Goal: Task Accomplishment & Management: Manage account settings

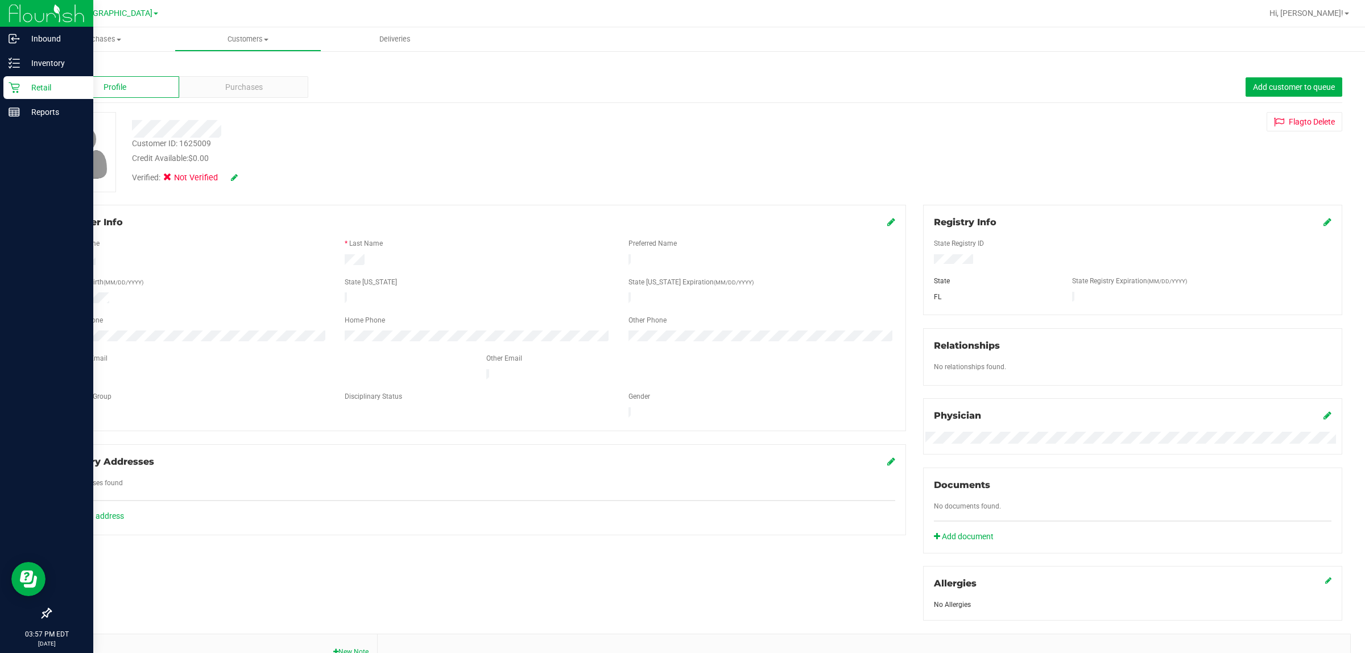
click at [15, 84] on icon at bounding box center [14, 87] width 11 height 11
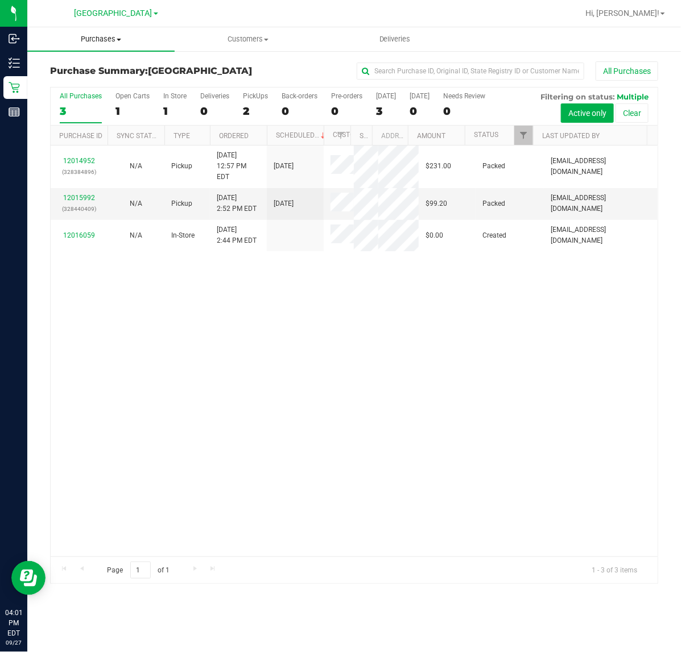
drag, startPoint x: 115, startPoint y: 42, endPoint x: 128, endPoint y: 47, distance: 14.0
click at [115, 41] on span "Purchases" at bounding box center [100, 39] width 147 height 10
click at [85, 85] on span "Fulfillment" at bounding box center [62, 82] width 71 height 10
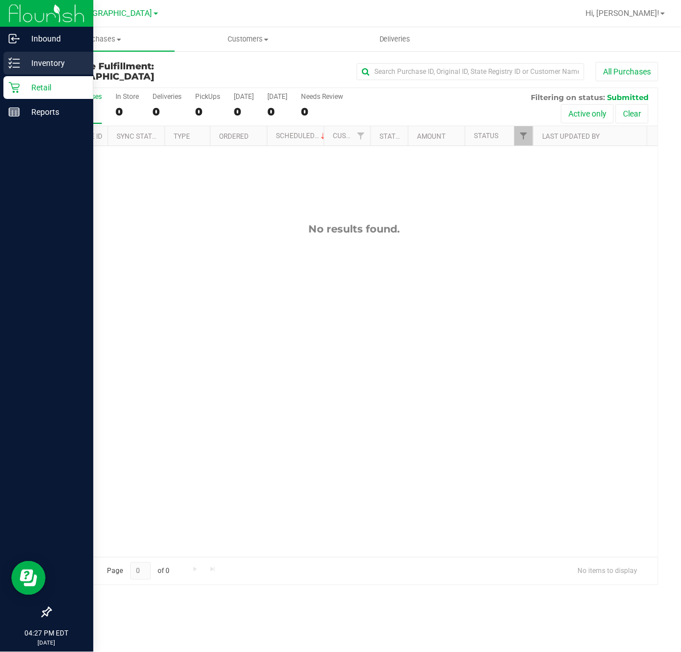
click at [36, 61] on p "Inventory" at bounding box center [54, 63] width 68 height 14
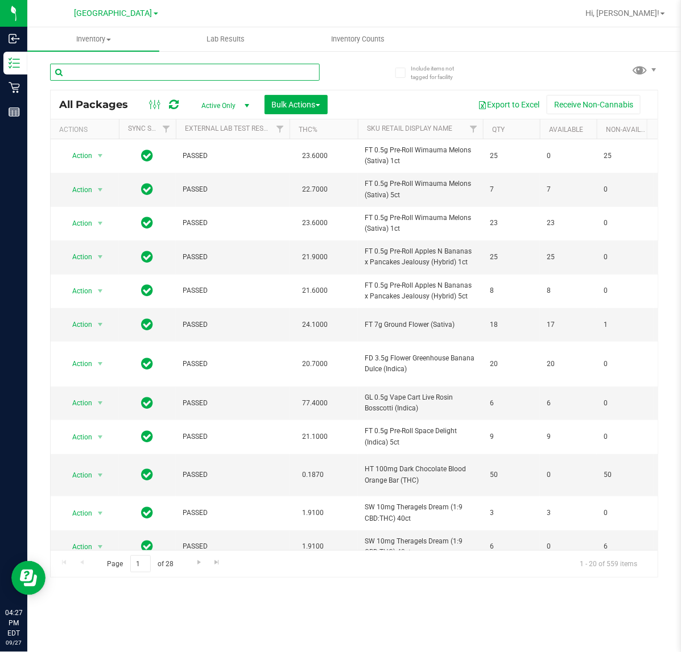
click at [169, 75] on input "text" at bounding box center [185, 72] width 270 height 17
type input "wmo"
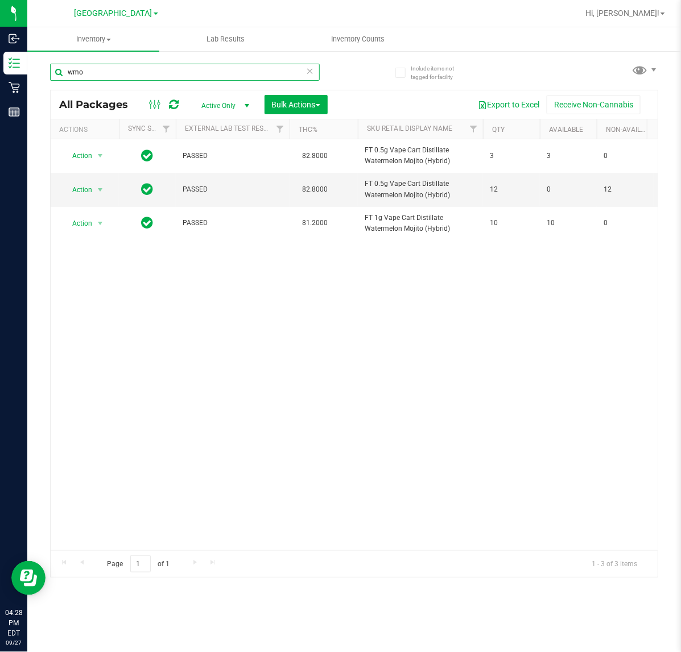
click at [101, 75] on input "wmo" at bounding box center [185, 72] width 270 height 17
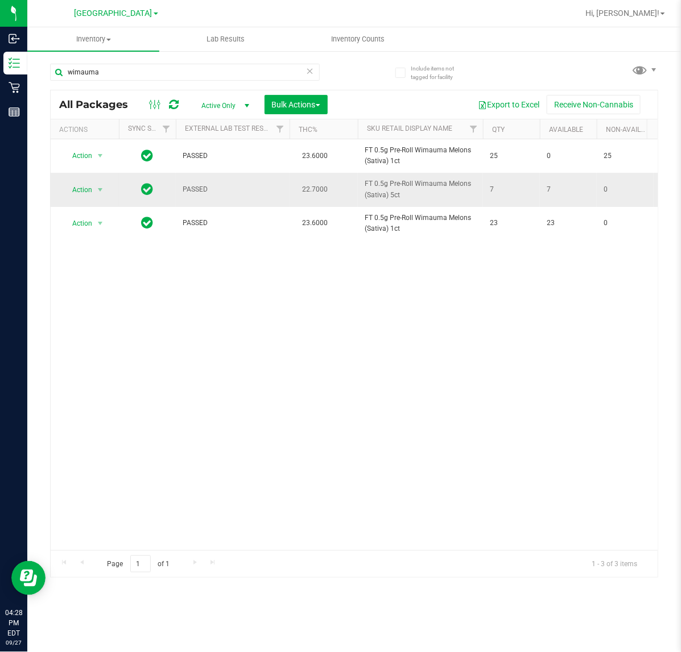
click at [390, 186] on span "FT 0.5g Pre-Roll Wimauma Melons (Sativa) 5ct" at bounding box center [420, 190] width 111 height 22
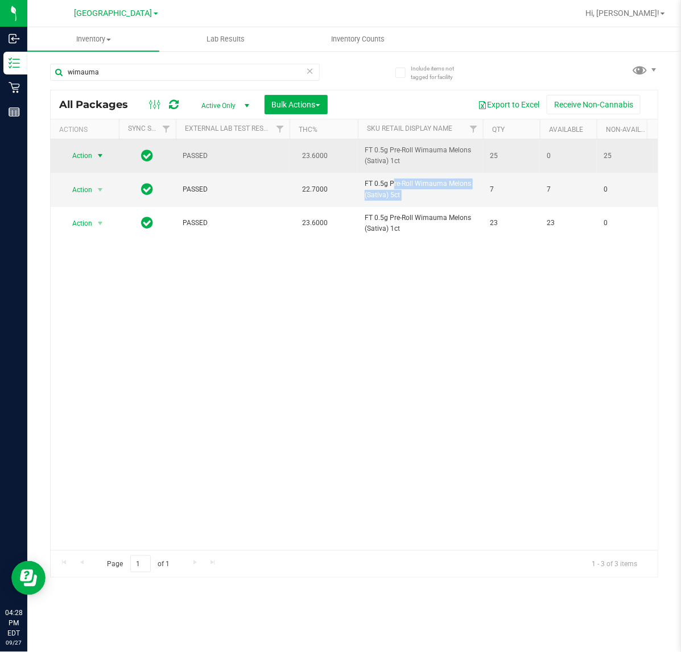
copy tr "FT 0.5g Pre-Roll Wimauma Melons (Sativa) 5ct"
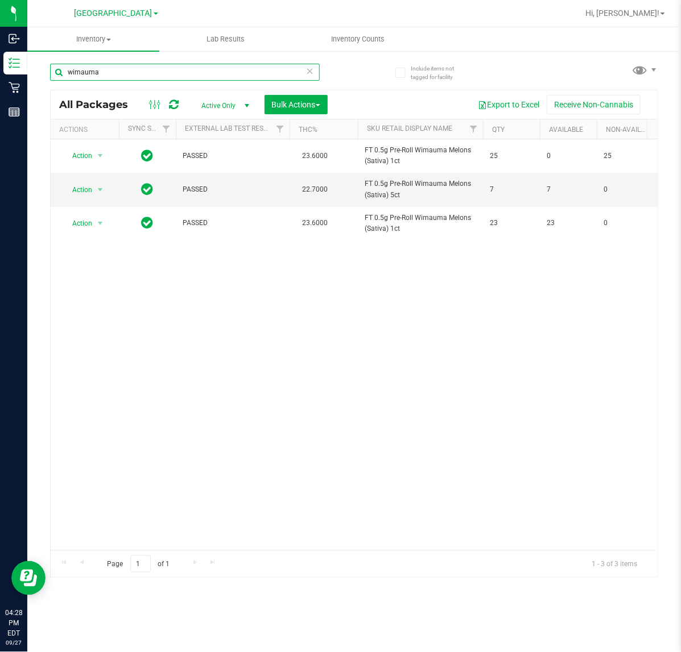
click at [140, 76] on input "wimauma" at bounding box center [185, 72] width 270 height 17
paste input "FT 0.5g Pre-Roll Wimauma Melons (Sativa) 5ct"
type input "FT 0.5g Pre-Roll Wimauma Melons (Sativa) 5ct"
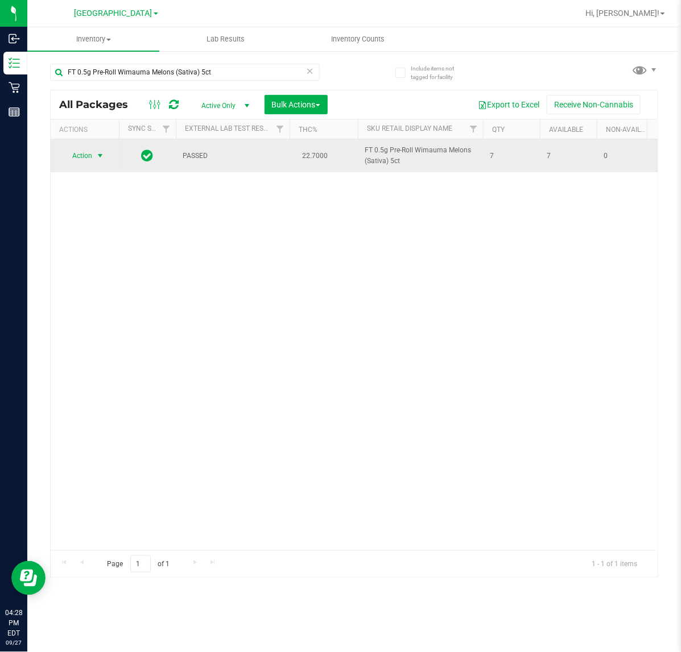
click at [97, 155] on span "select" at bounding box center [100, 155] width 9 height 9
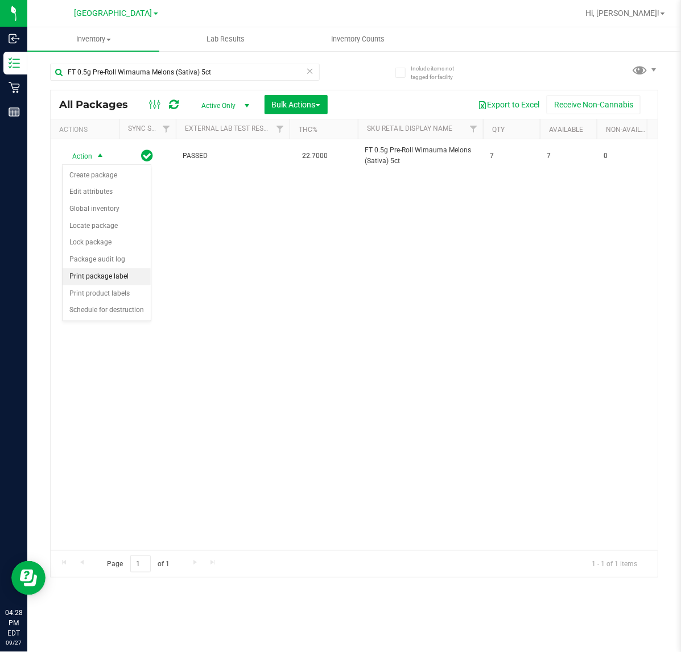
click at [111, 279] on li "Print package label" at bounding box center [107, 276] width 88 height 17
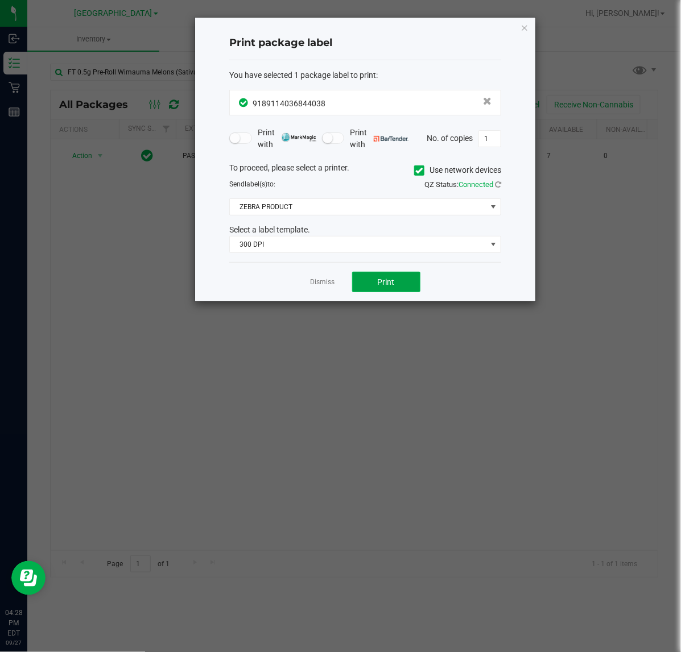
click at [396, 284] on button "Print" at bounding box center [386, 282] width 68 height 20
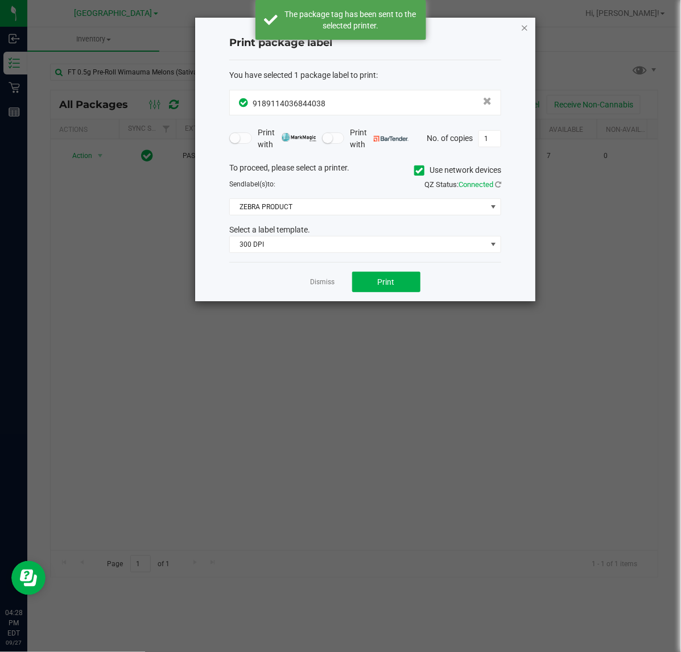
click at [523, 30] on icon "button" at bounding box center [524, 27] width 8 height 14
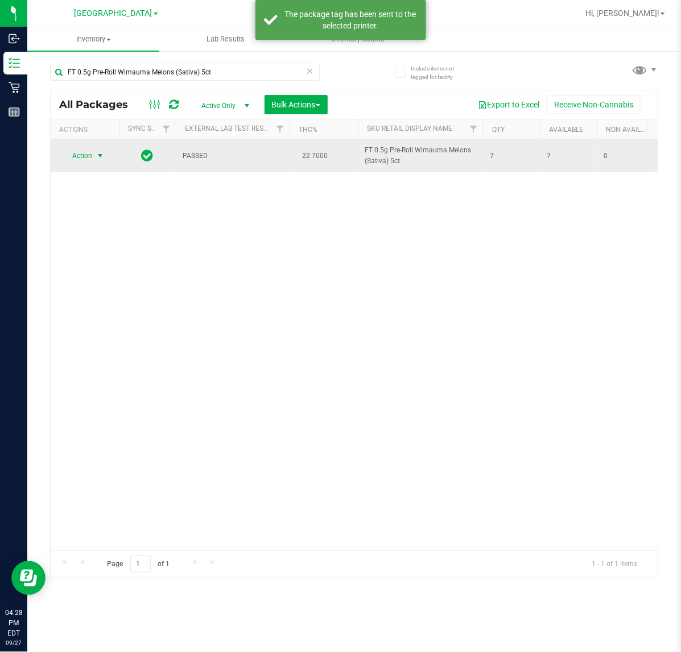
click at [77, 155] on span "Action" at bounding box center [77, 156] width 31 height 16
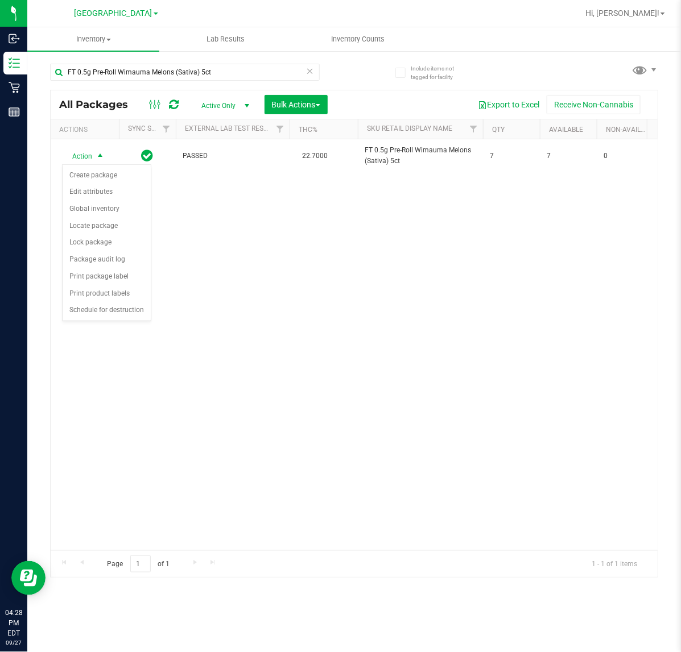
click at [325, 280] on div "Action Action Create package Edit attributes Global inventory Locate package Lo…" at bounding box center [354, 344] width 607 height 411
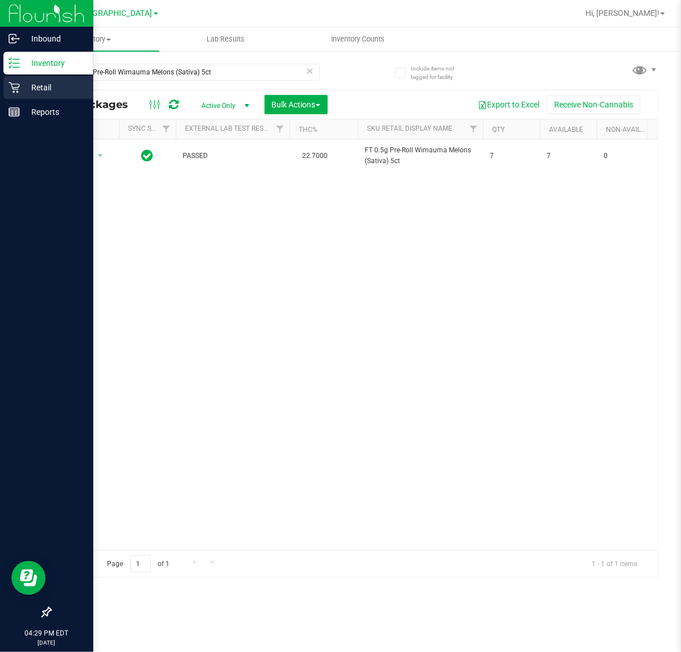
drag, startPoint x: 21, startPoint y: 86, endPoint x: 56, endPoint y: 86, distance: 34.7
click at [22, 86] on p "Retail" at bounding box center [54, 88] width 68 height 14
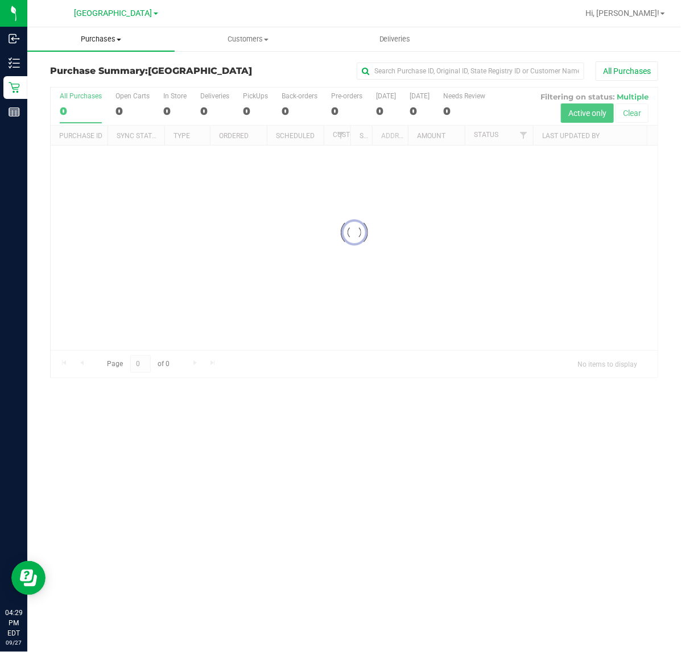
click at [110, 41] on span "Purchases" at bounding box center [100, 39] width 147 height 10
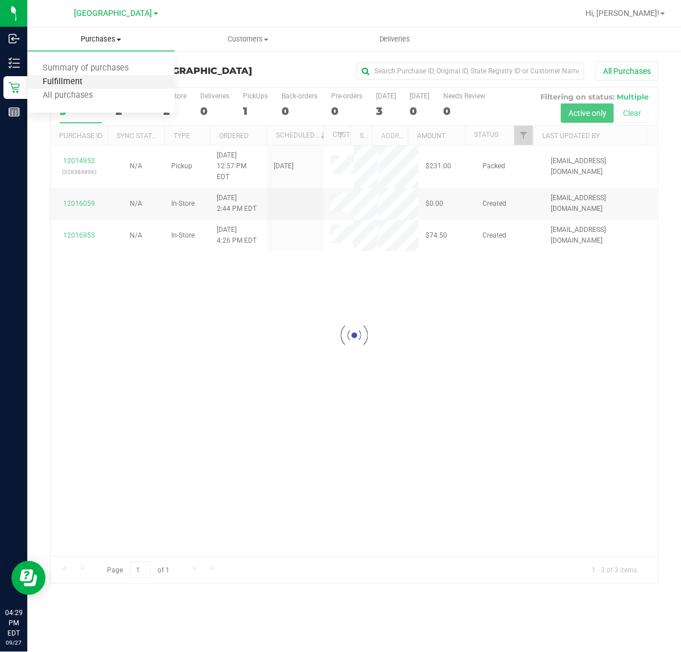
click at [76, 80] on span "Fulfillment" at bounding box center [62, 82] width 71 height 10
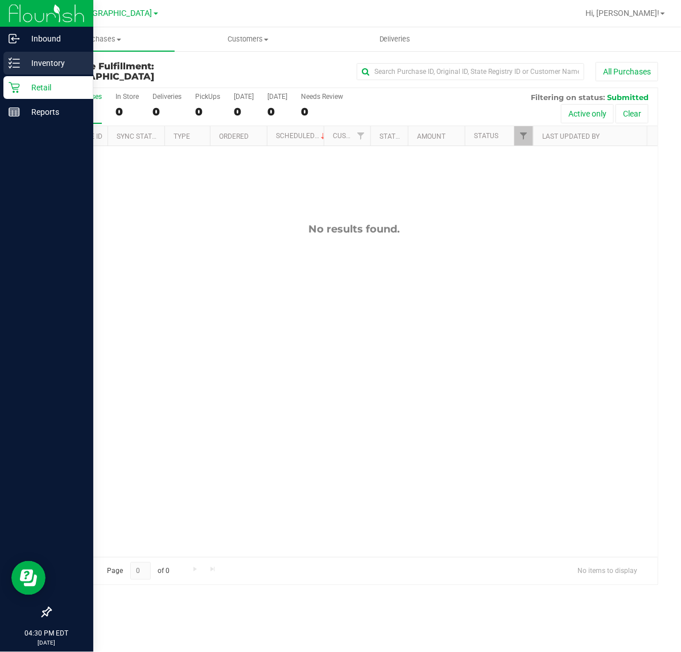
click at [10, 63] on icon at bounding box center [10, 63] width 2 height 2
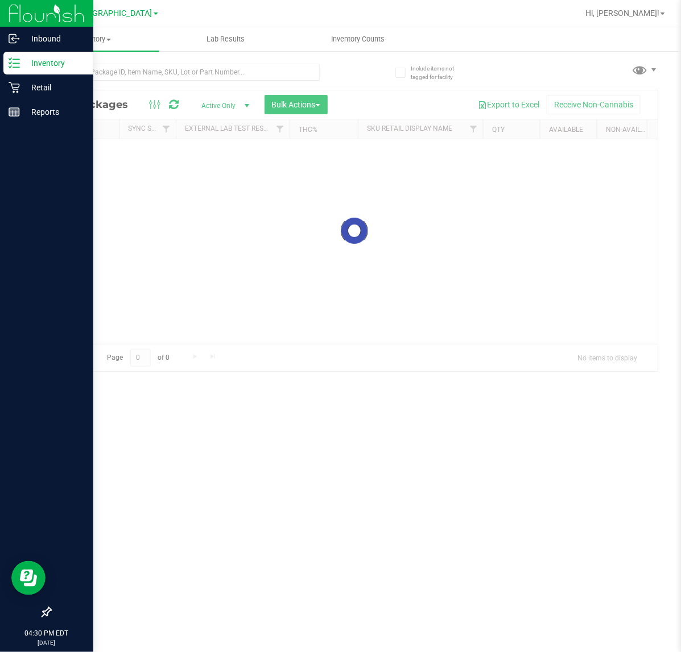
click at [49, 52] on div "Inventory" at bounding box center [48, 63] width 90 height 23
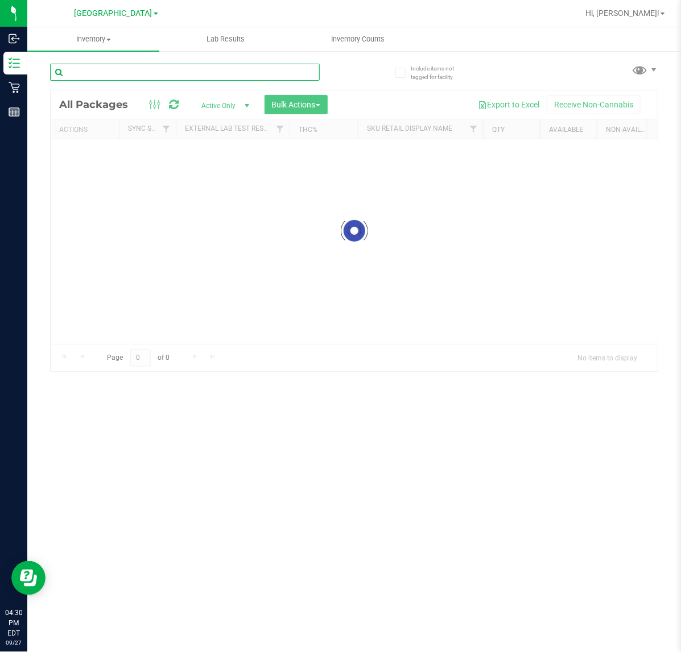
click at [168, 69] on input "text" at bounding box center [185, 72] width 270 height 17
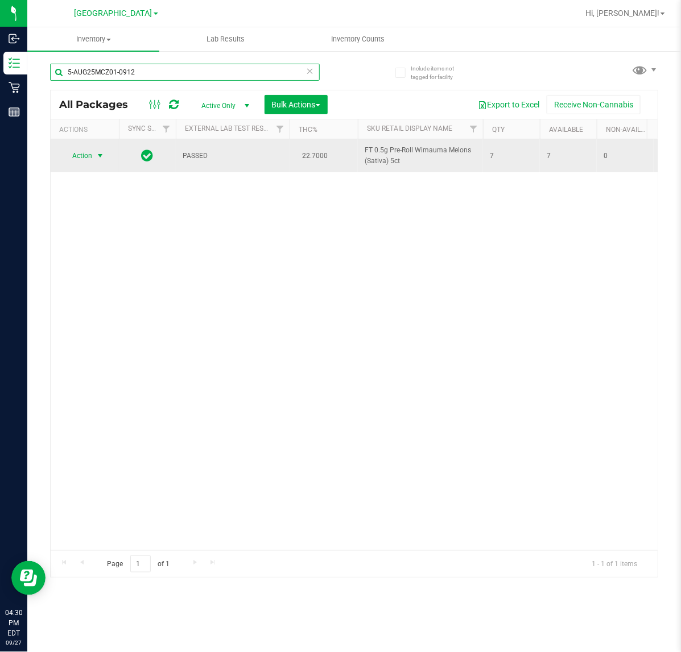
type input "5-AUG25MCZ01-0912"
click at [98, 156] on span "select" at bounding box center [100, 155] width 9 height 9
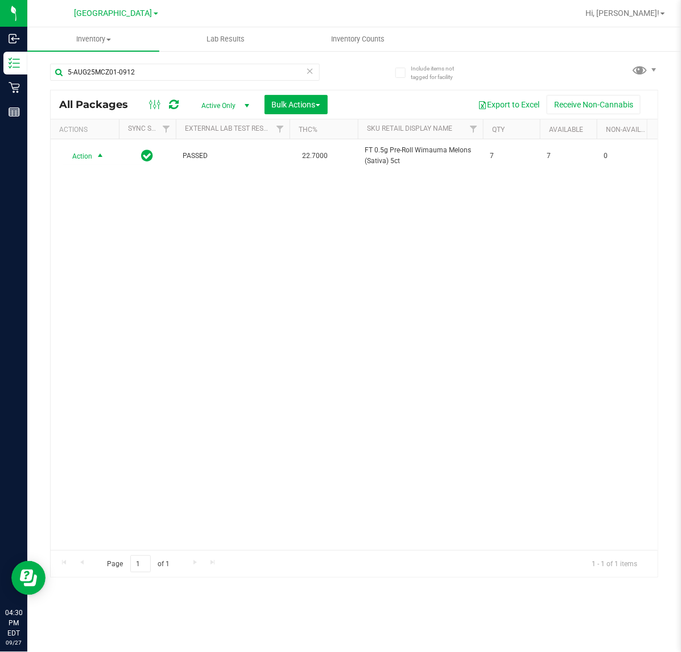
click at [255, 391] on div "Action Action Create package Edit attributes Global inventory Locate package Lo…" at bounding box center [354, 344] width 607 height 411
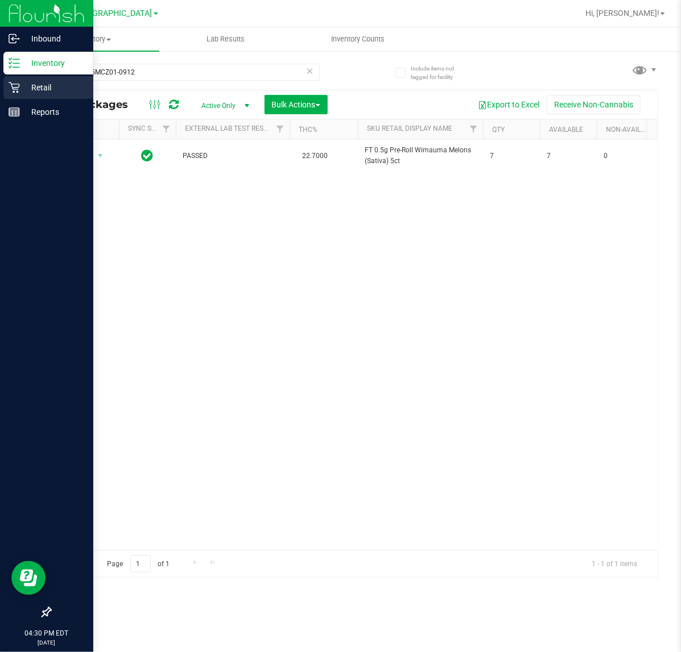
click at [23, 86] on p "Retail" at bounding box center [54, 88] width 68 height 14
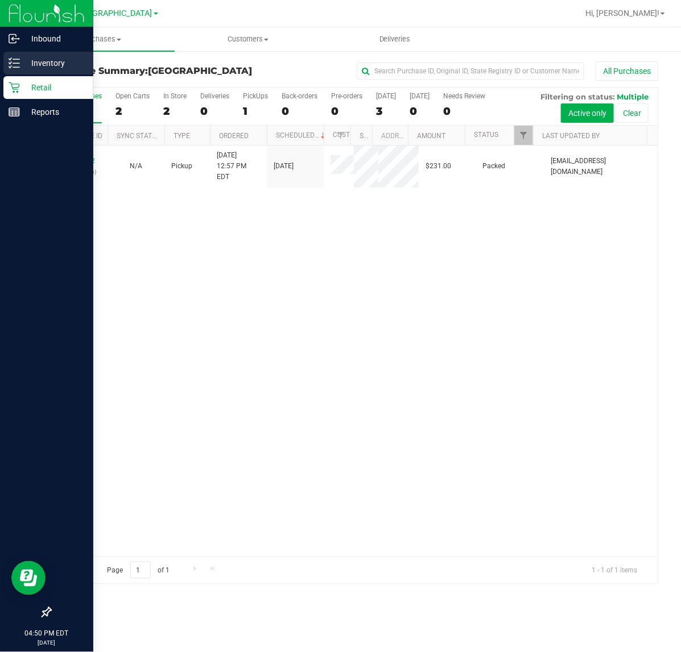
click at [18, 61] on icon at bounding box center [14, 62] width 11 height 11
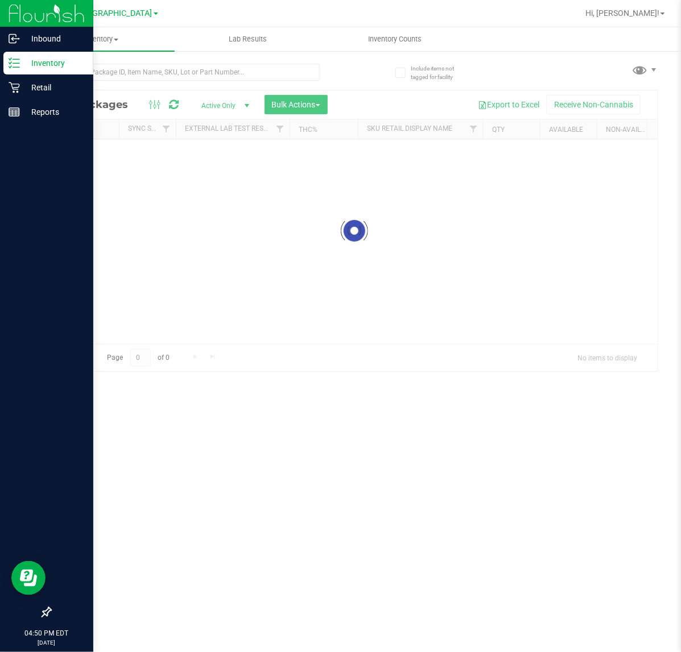
click at [126, 58] on div at bounding box center [202, 71] width 304 height 36
click at [128, 68] on input "text" at bounding box center [185, 72] width 270 height 17
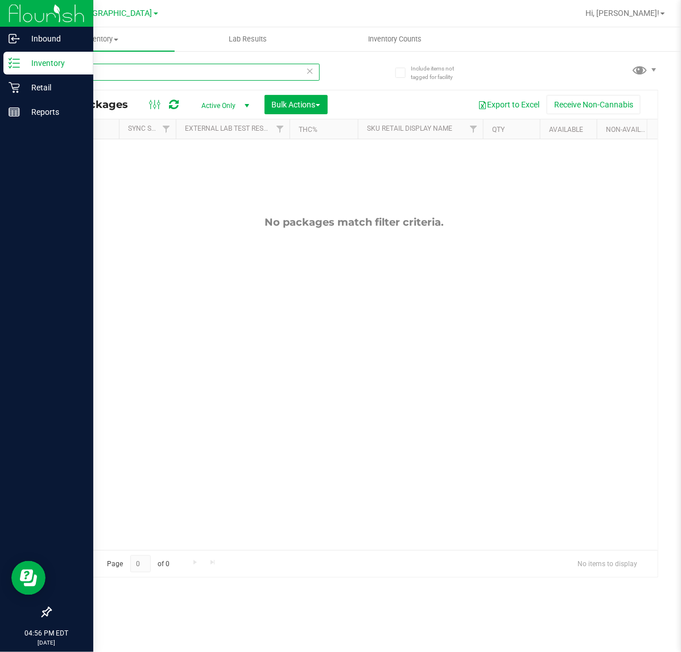
type input "jle"
click at [20, 91] on p "Retail" at bounding box center [54, 88] width 68 height 14
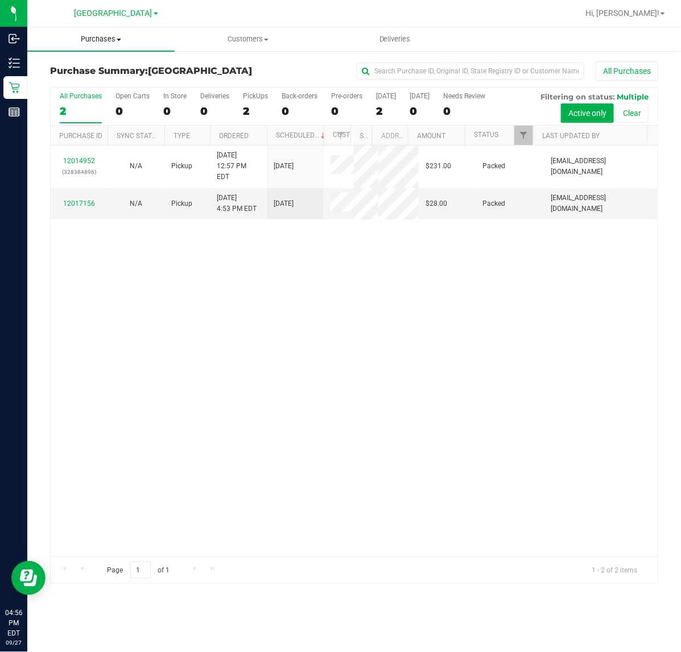
click at [112, 40] on span "Purchases" at bounding box center [100, 39] width 147 height 10
click at [108, 83] on li "Fulfillment" at bounding box center [100, 83] width 147 height 14
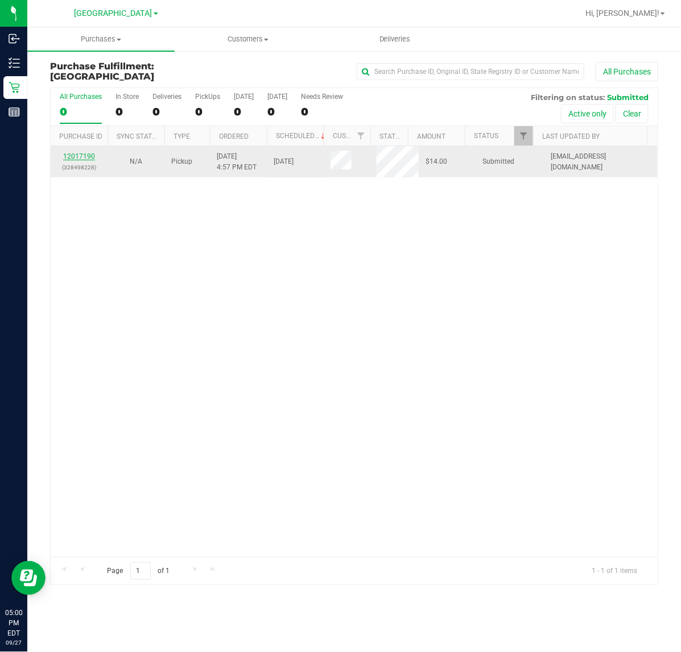
click at [86, 160] on link "12017190" at bounding box center [79, 156] width 32 height 8
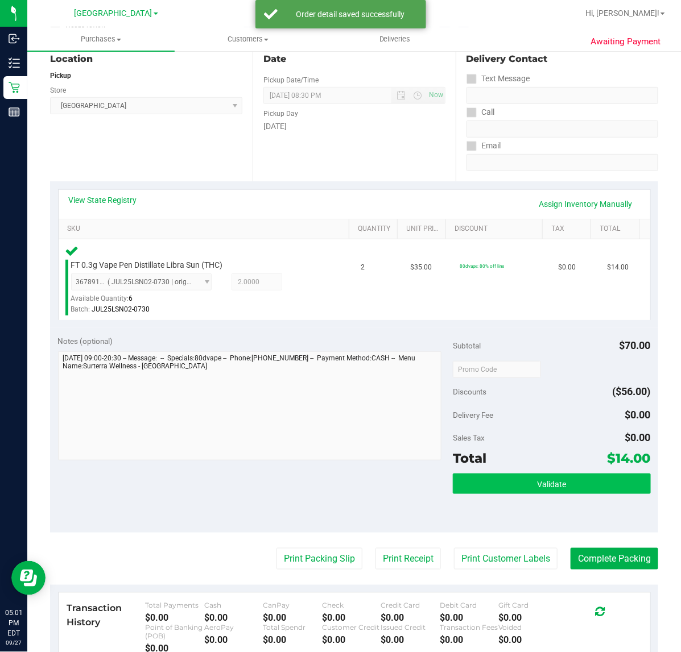
scroll to position [142, 0]
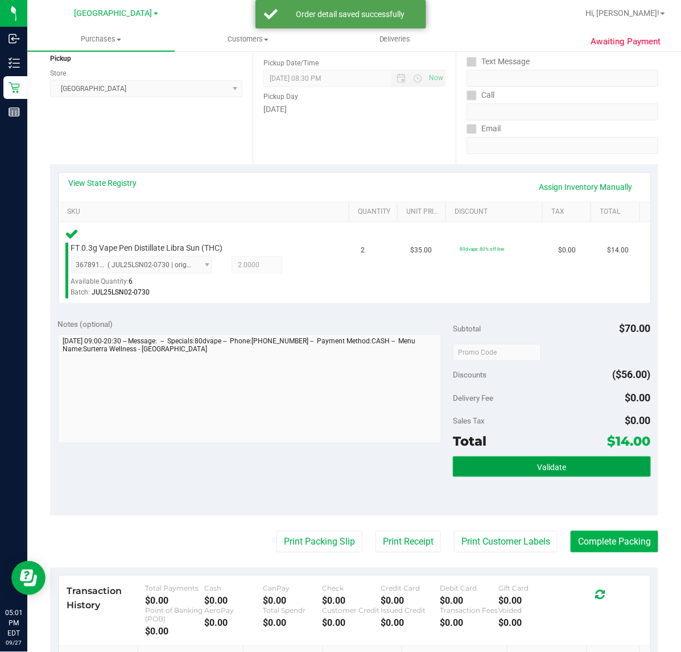
click at [577, 473] on button "Validate" at bounding box center [551, 467] width 197 height 20
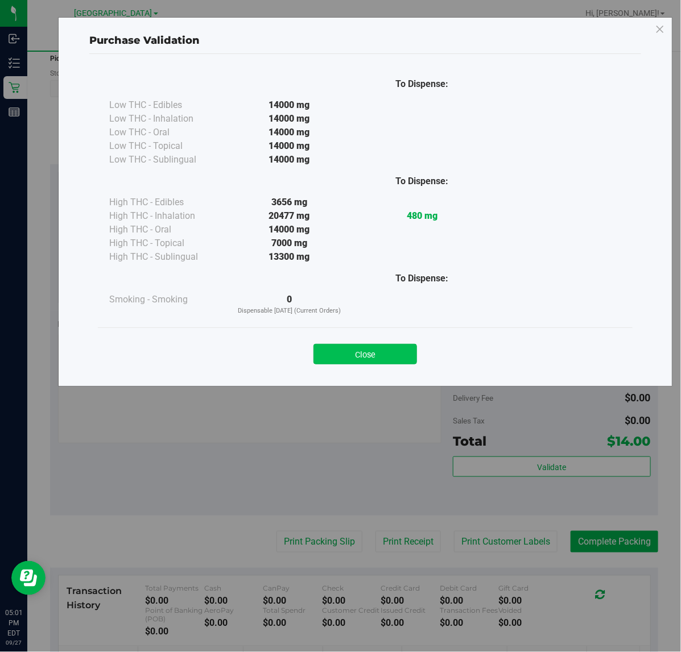
click at [367, 354] on button "Close" at bounding box center [365, 354] width 104 height 20
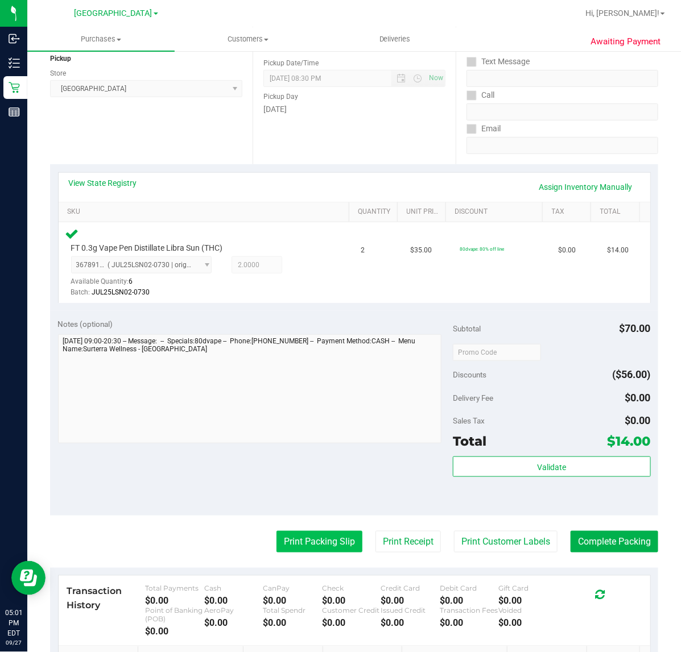
click at [299, 534] on button "Print Packing Slip" at bounding box center [319, 542] width 86 height 22
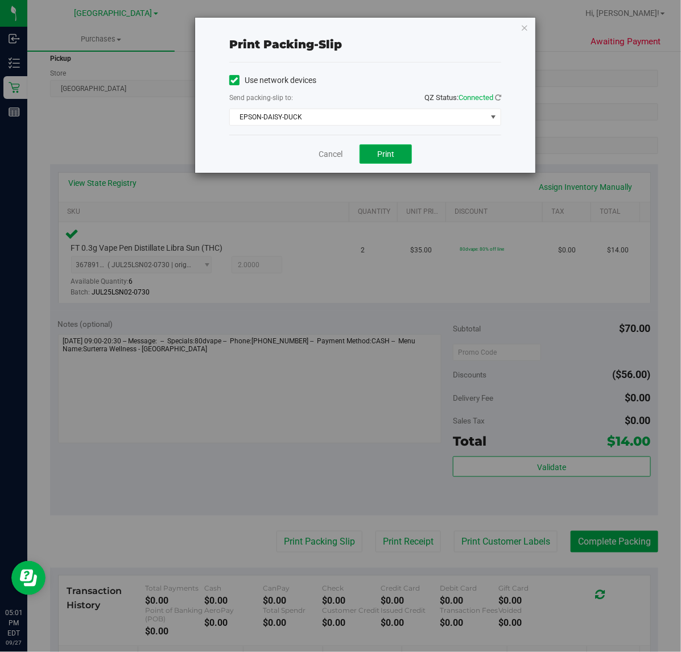
click at [398, 158] on button "Print" at bounding box center [385, 153] width 52 height 19
click at [325, 158] on link "Cancel" at bounding box center [331, 154] width 24 height 12
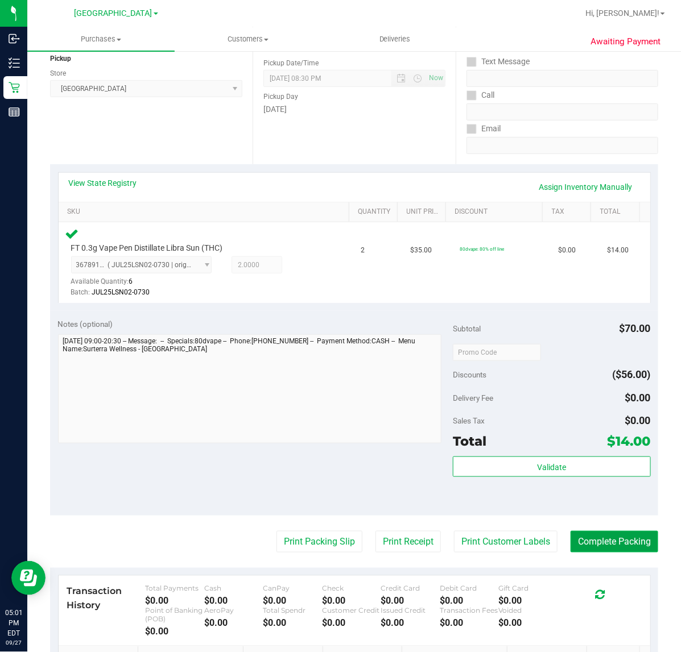
click at [634, 538] on button "Complete Packing" at bounding box center [614, 542] width 88 height 22
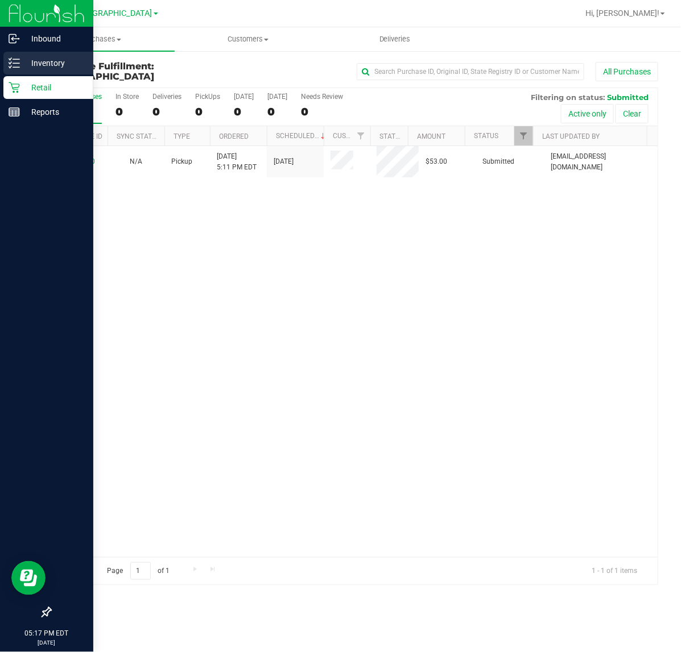
click at [23, 61] on p "Inventory" at bounding box center [54, 63] width 68 height 14
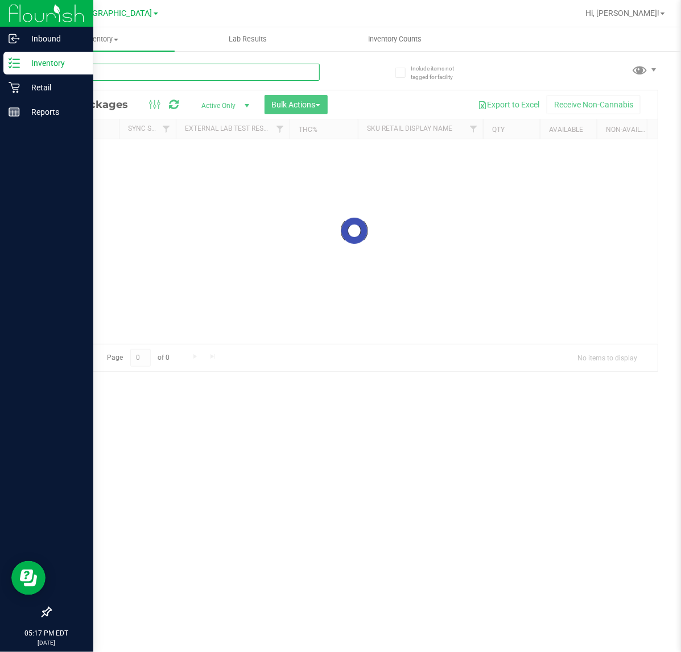
click at [177, 72] on input "text" at bounding box center [185, 72] width 270 height 17
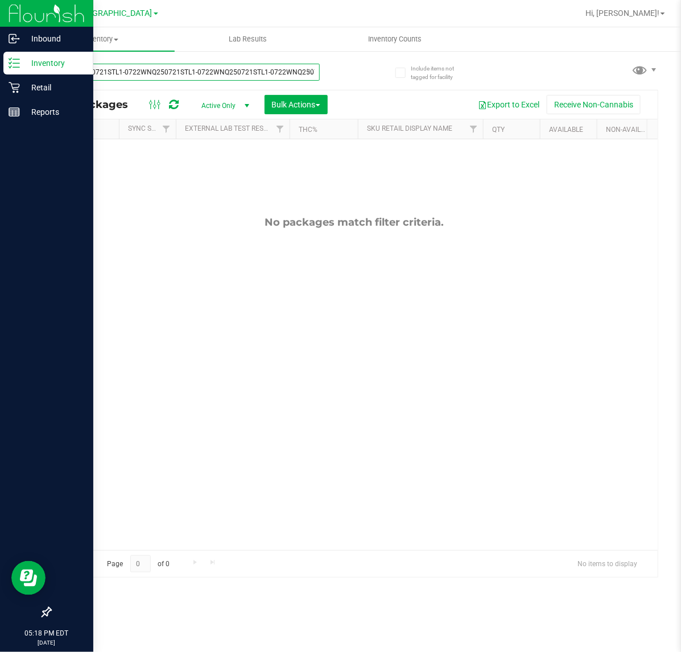
scroll to position [0, 39]
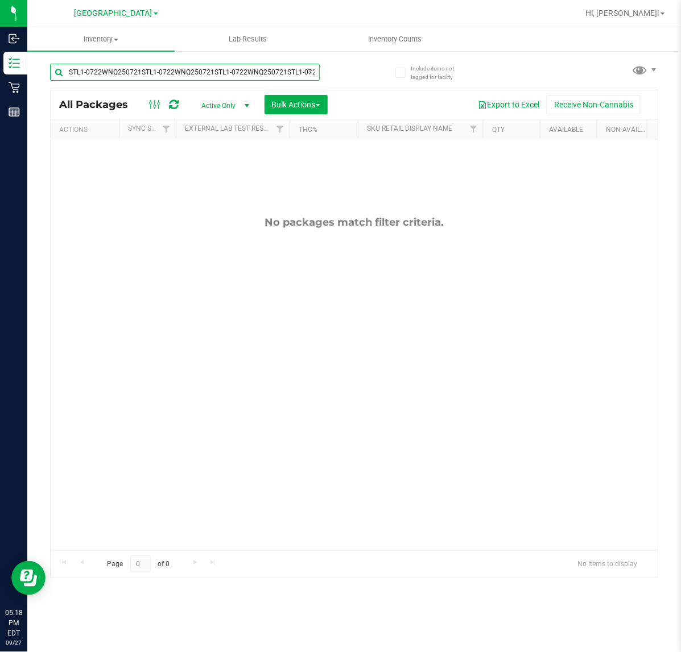
type input "WNQ250721STL1-0722WNQ250721STL1-0722WNQ250721STL1-0722WNQ250721STL1-0722"
drag, startPoint x: 67, startPoint y: 71, endPoint x: 459, endPoint y: 72, distance: 391.9
click at [459, 72] on all-packages "Include items not tagged for facility WNQ250721STL1-0722WNQ250721STL1-0722WNQ25…" at bounding box center [354, 315] width 608 height 525
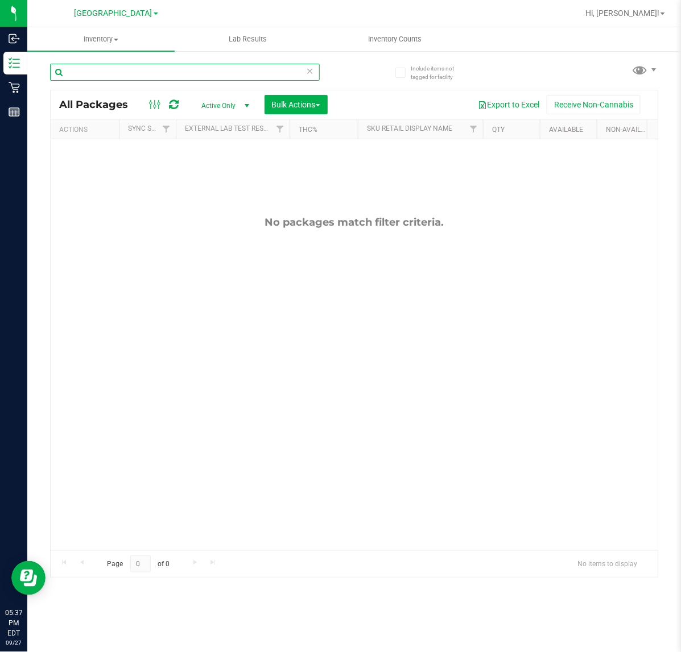
click at [146, 73] on input "text" at bounding box center [185, 72] width 270 height 17
type input "blb"
drag, startPoint x: 124, startPoint y: 69, endPoint x: 44, endPoint y: 69, distance: 80.2
click at [44, 69] on div "Include items not tagged for facility blb All Packages Active Only Active Only …" at bounding box center [354, 223] width 654 height 347
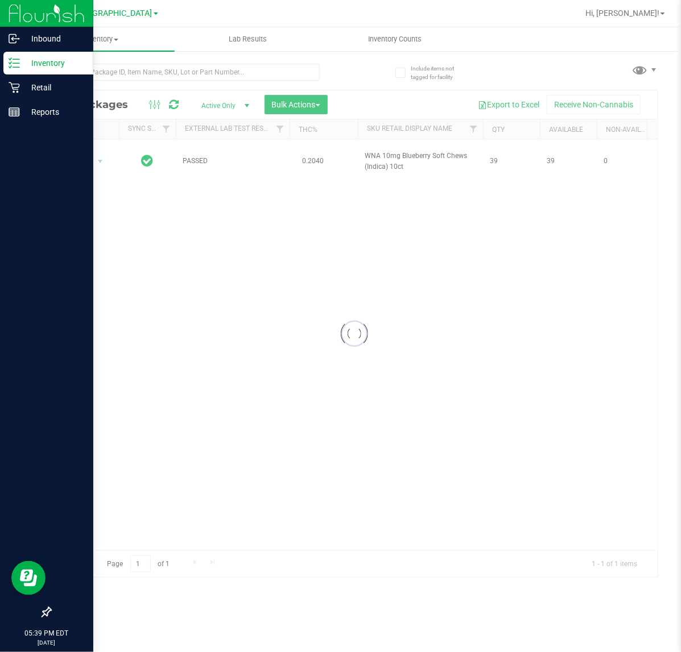
click at [34, 55] on div "Inventory" at bounding box center [48, 63] width 90 height 23
click at [46, 94] on div "Retail" at bounding box center [48, 87] width 90 height 23
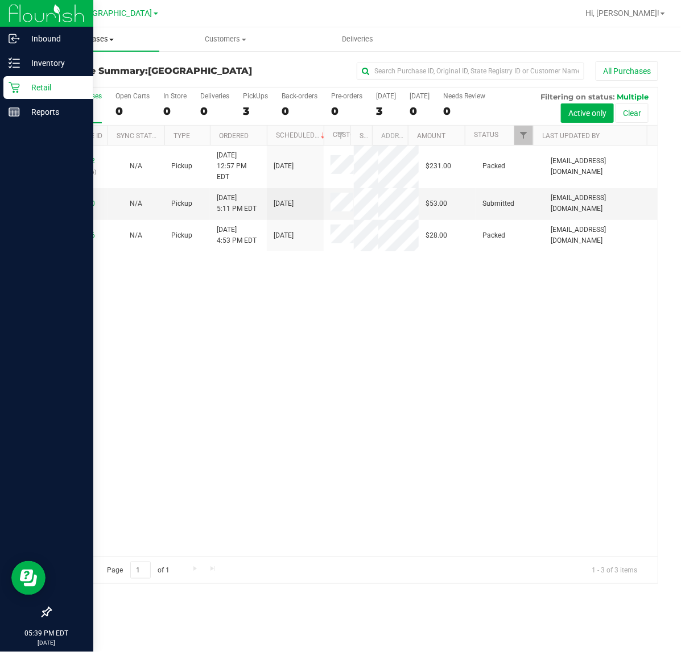
click at [120, 40] on span "Purchases" at bounding box center [93, 39] width 132 height 10
click at [80, 80] on span "Fulfillment" at bounding box center [62, 82] width 71 height 10
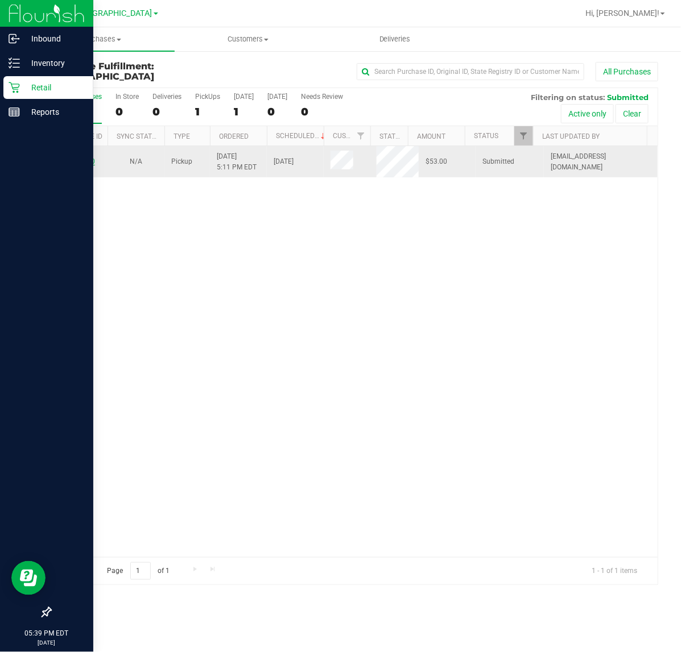
click at [72, 165] on link "12017230" at bounding box center [79, 162] width 32 height 8
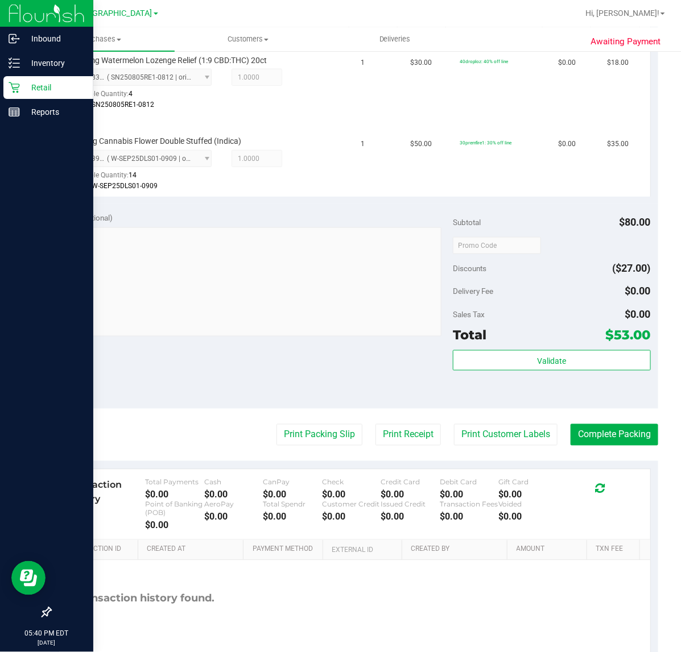
scroll to position [355, 0]
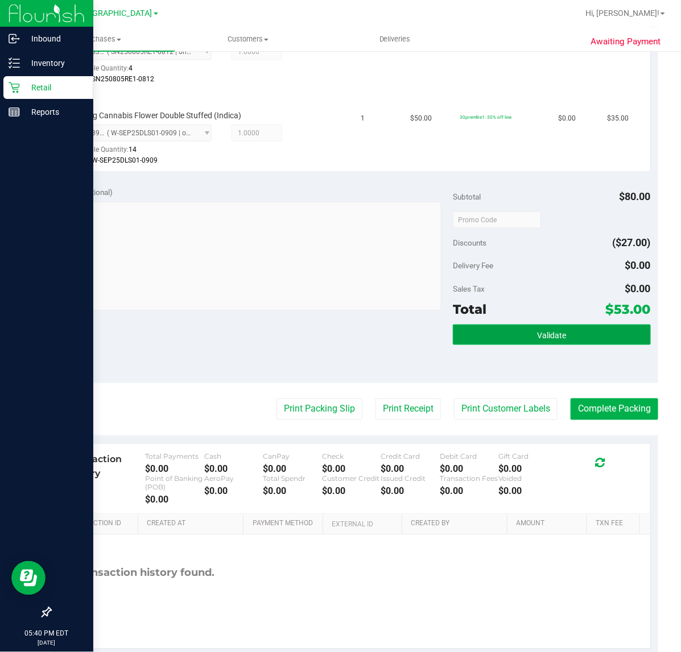
click at [512, 336] on button "Validate" at bounding box center [551, 335] width 197 height 20
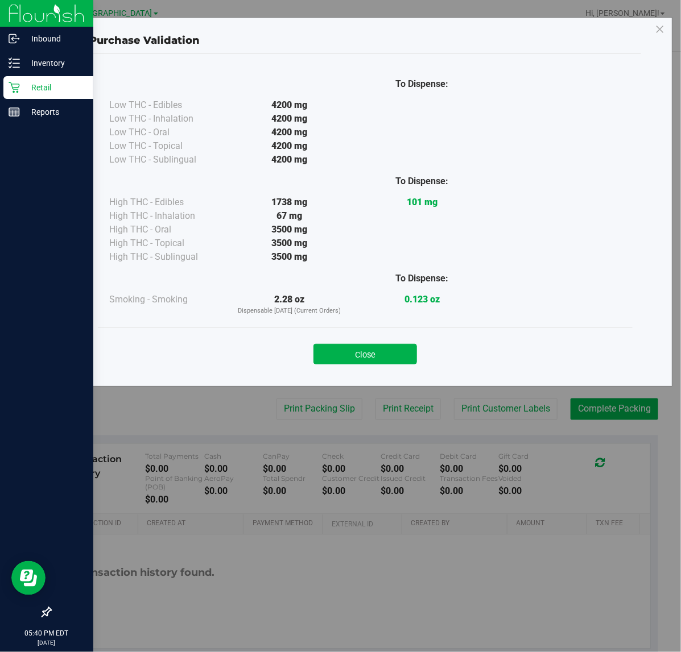
drag, startPoint x: 396, startPoint y: 347, endPoint x: 387, endPoint y: 344, distance: 9.5
click at [396, 348] on button "Close" at bounding box center [365, 354] width 104 height 20
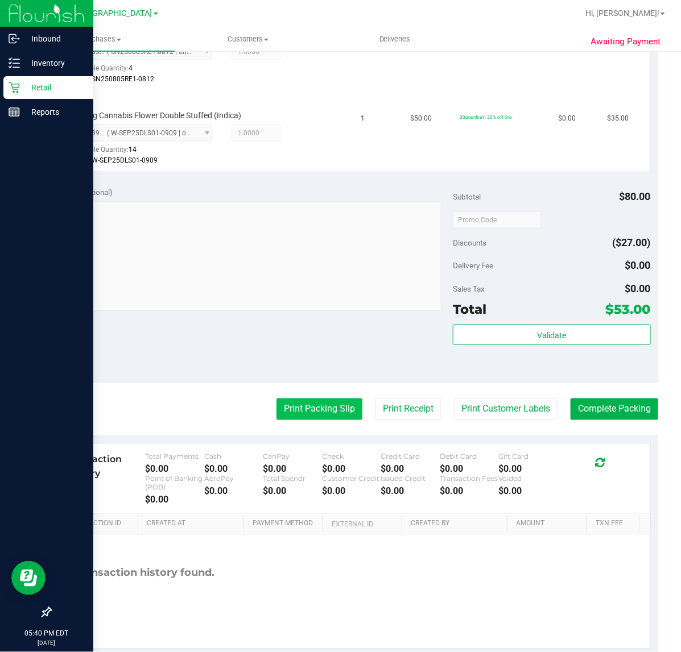
click at [289, 407] on button "Print Packing Slip" at bounding box center [319, 410] width 86 height 22
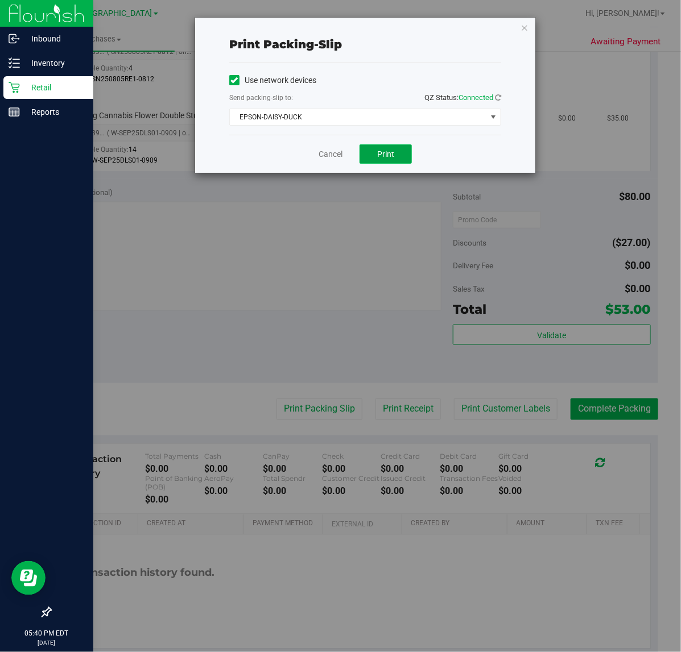
click at [402, 158] on button "Print" at bounding box center [385, 153] width 52 height 19
click at [326, 155] on link "Cancel" at bounding box center [331, 154] width 24 height 12
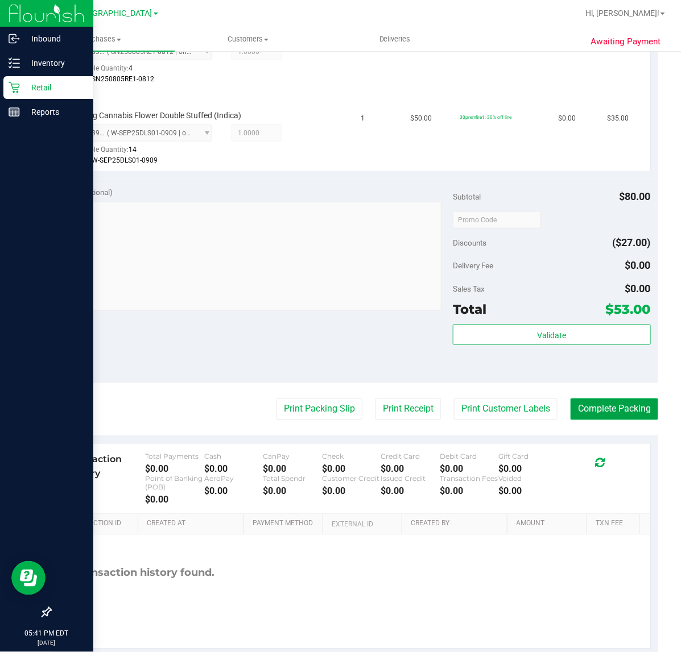
click at [615, 404] on button "Complete Packing" at bounding box center [614, 410] width 88 height 22
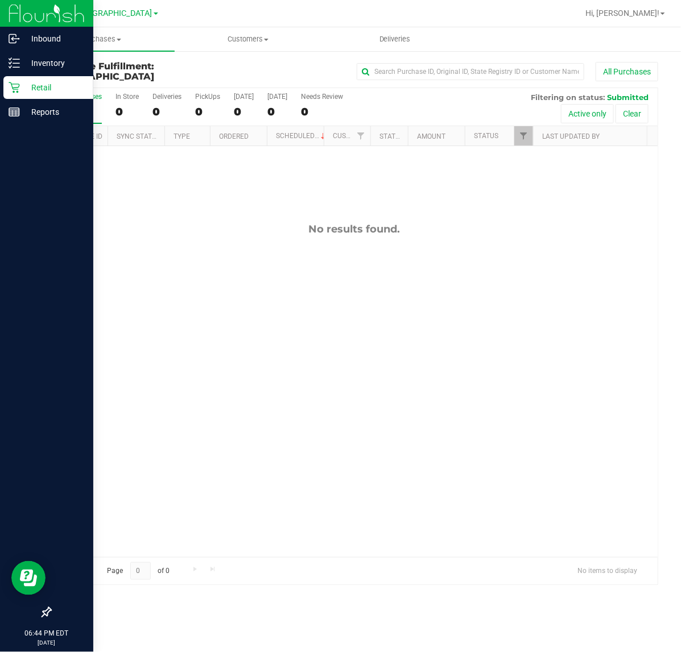
click at [264, 330] on div "No results found." at bounding box center [354, 390] width 607 height 488
click at [383, 293] on div "No results found." at bounding box center [354, 390] width 607 height 488
click at [167, 360] on div "No results found." at bounding box center [354, 390] width 607 height 488
click at [22, 114] on p "Reports" at bounding box center [54, 112] width 68 height 14
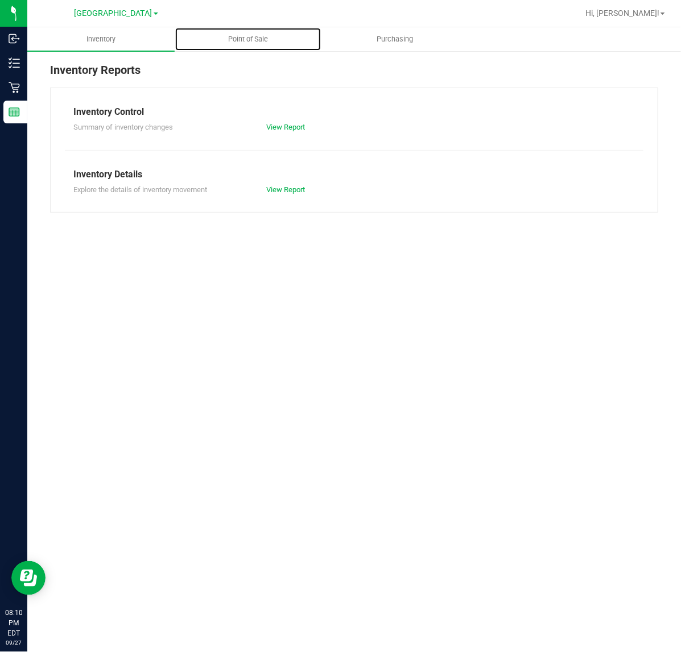
click at [258, 38] on span "Point of Sale" at bounding box center [248, 39] width 71 height 10
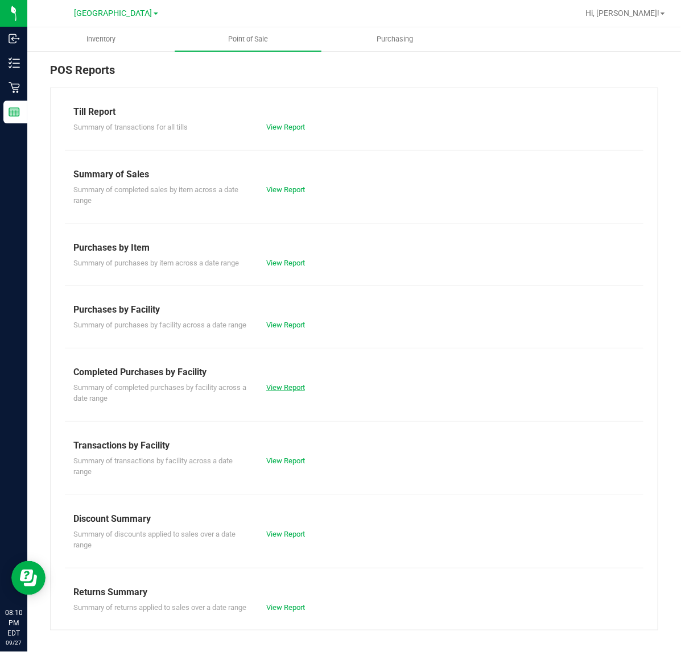
click at [277, 392] on link "View Report" at bounding box center [285, 387] width 39 height 9
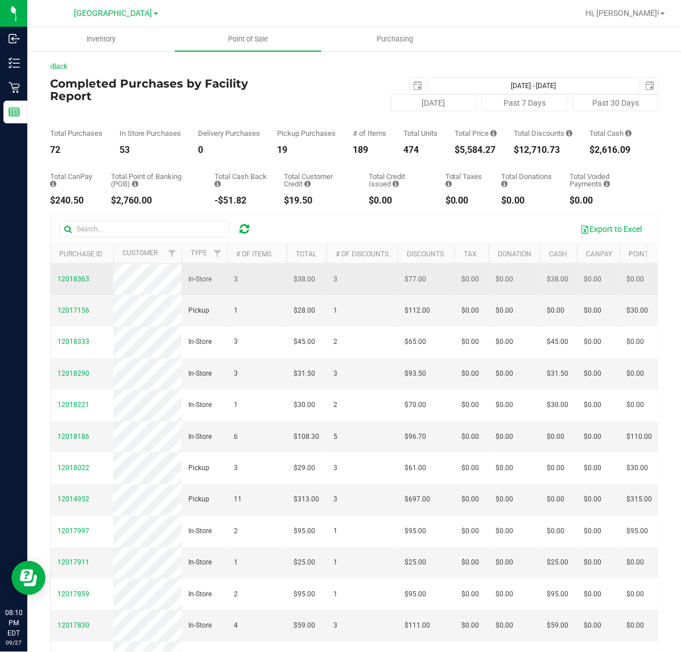
click at [77, 285] on span "12018363" at bounding box center [73, 279] width 32 height 11
click at [75, 283] on span "12018363" at bounding box center [73, 279] width 32 height 8
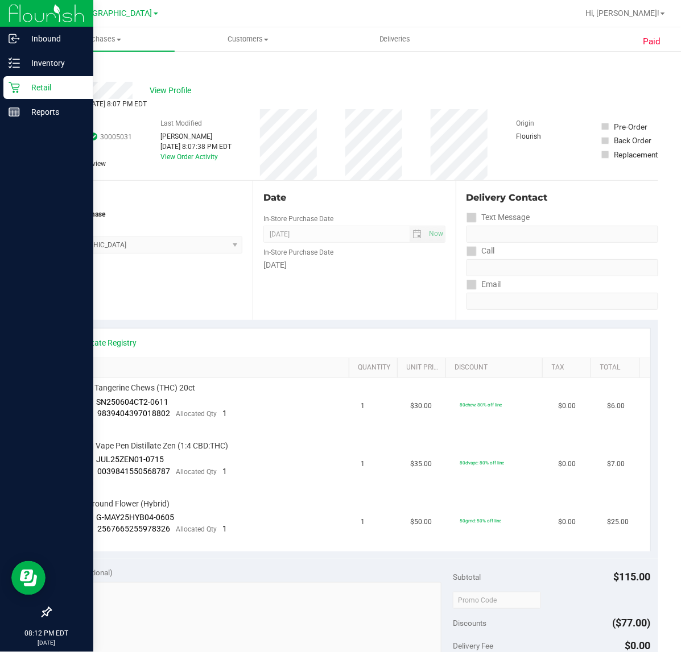
click at [29, 94] on p "Retail" at bounding box center [54, 88] width 68 height 14
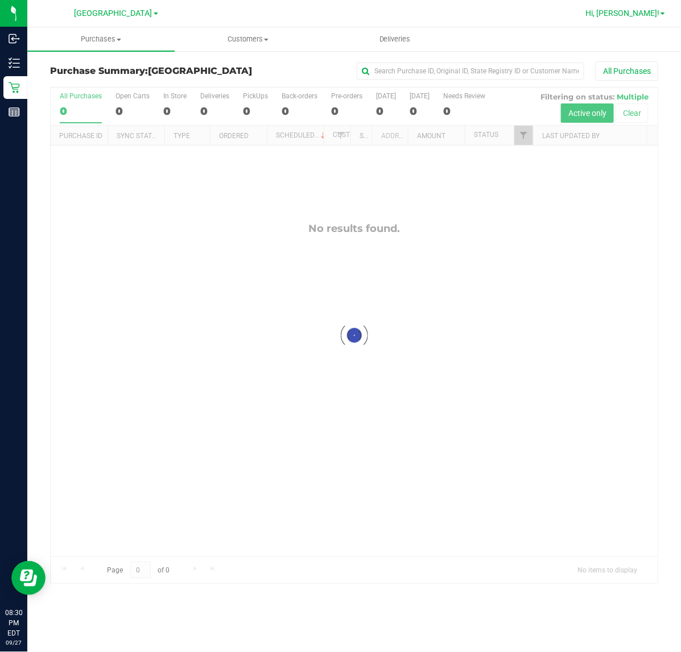
click at [647, 9] on span "Hi, [PERSON_NAME]!" at bounding box center [622, 13] width 74 height 9
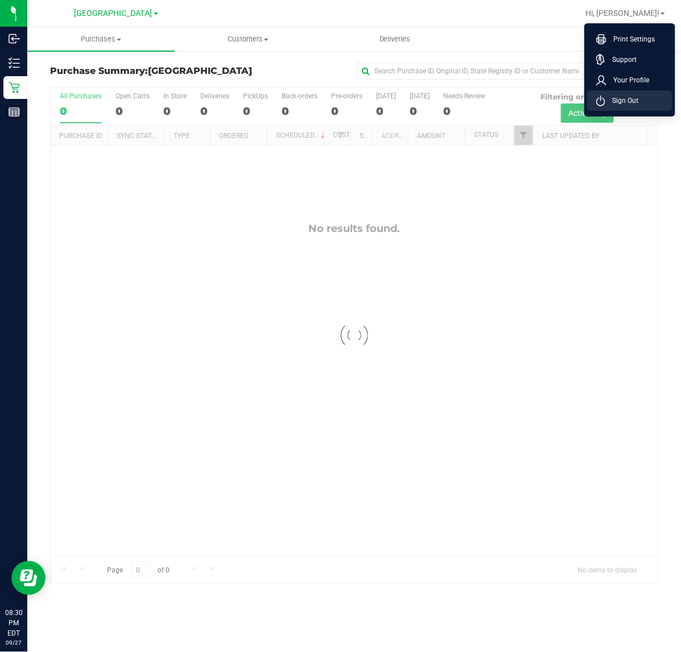
click at [615, 98] on span "Sign Out" at bounding box center [621, 100] width 33 height 11
